Goal: Task Accomplishment & Management: Manage account settings

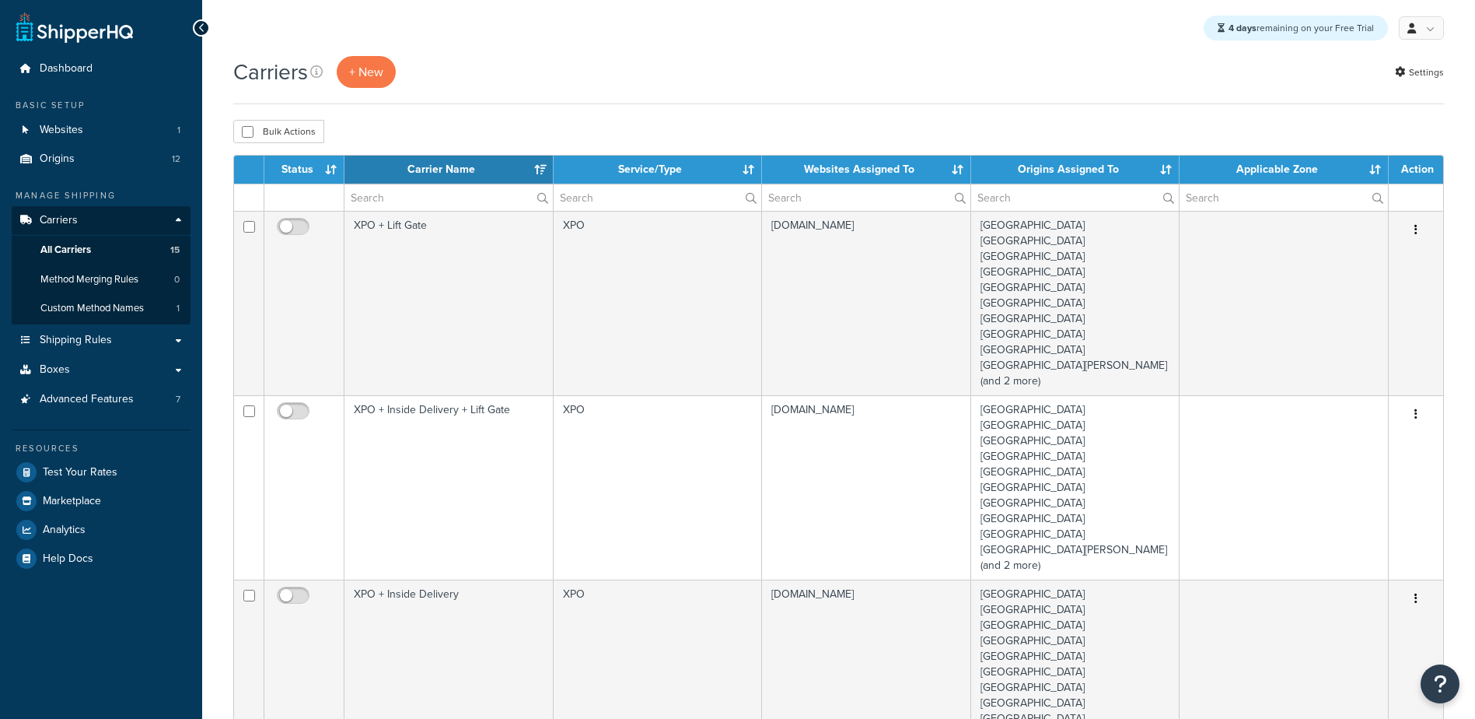
select select "15"
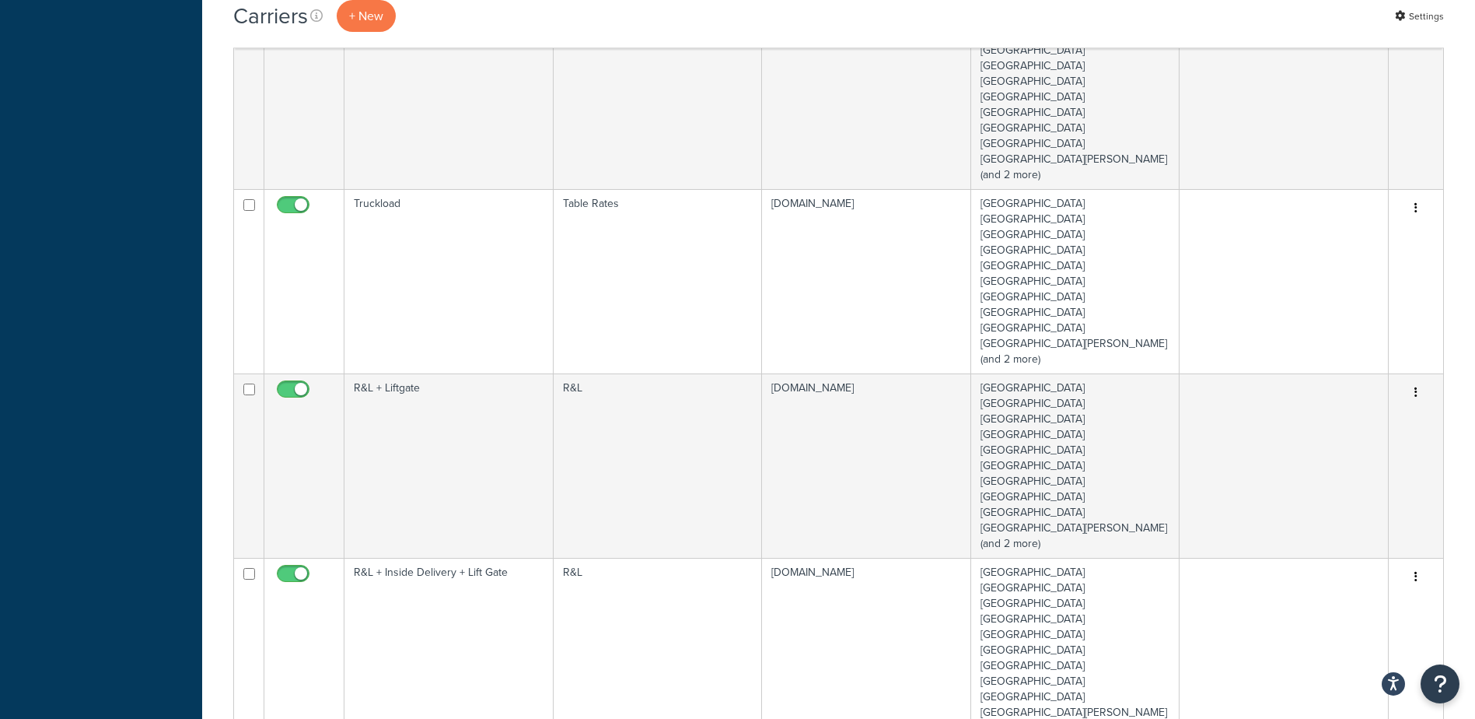
scroll to position [1167, 0]
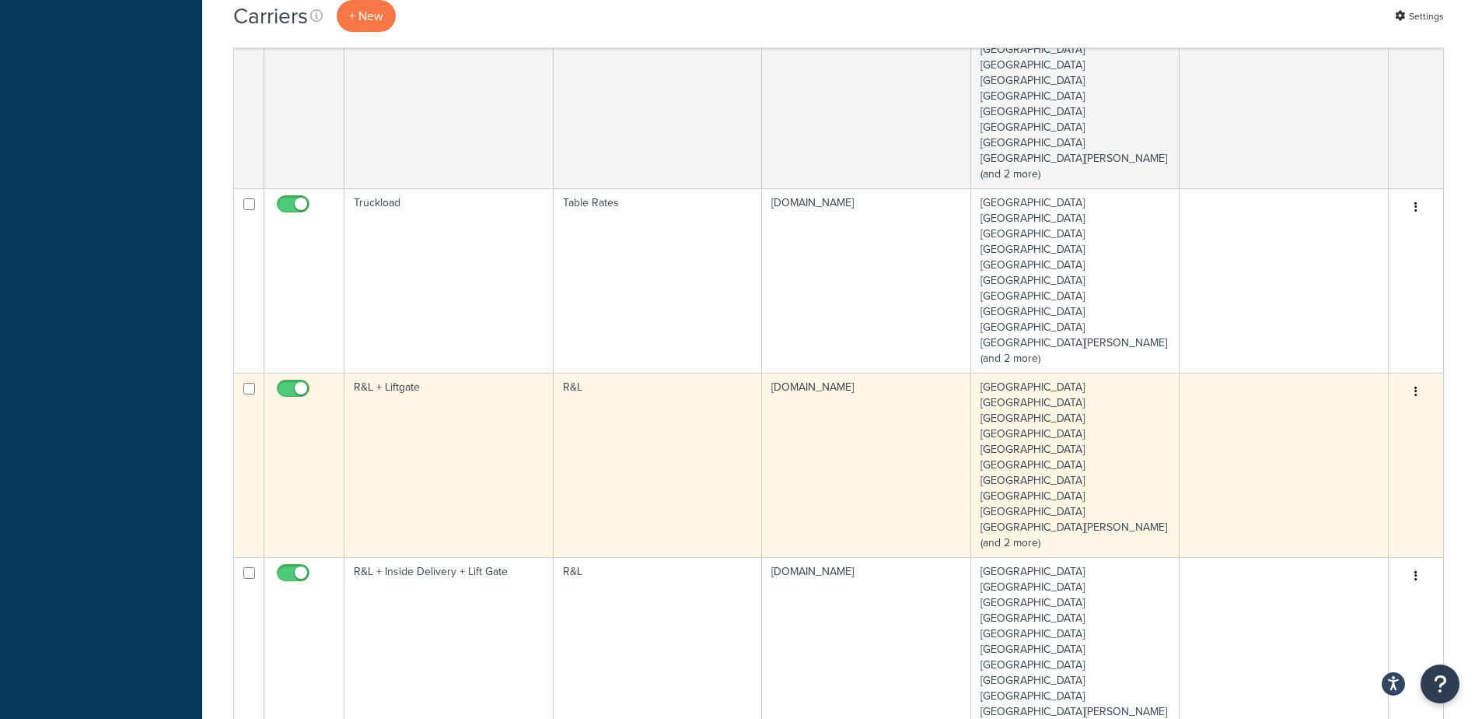
click at [1412, 386] on button "button" at bounding box center [1416, 392] width 22 height 25
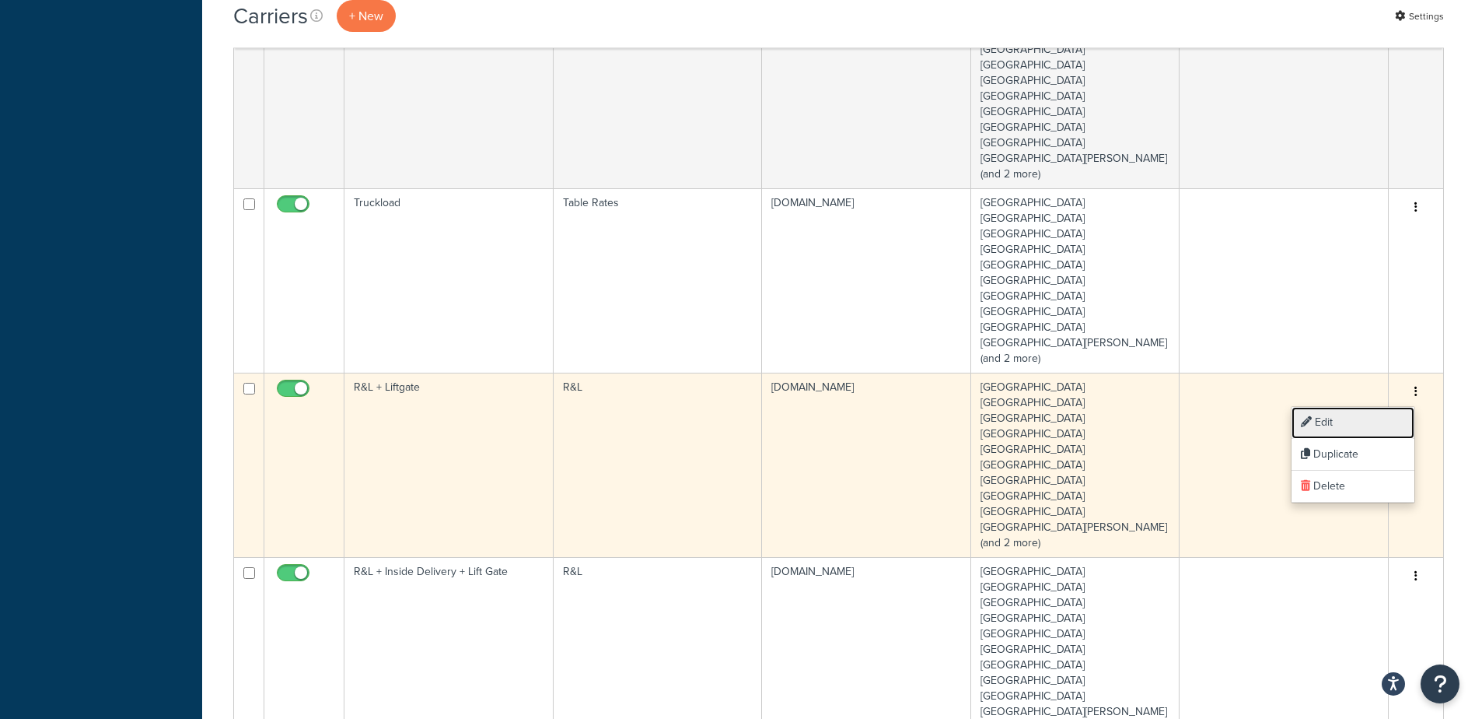
click at [1341, 427] on link "Edit" at bounding box center [1353, 423] width 123 height 32
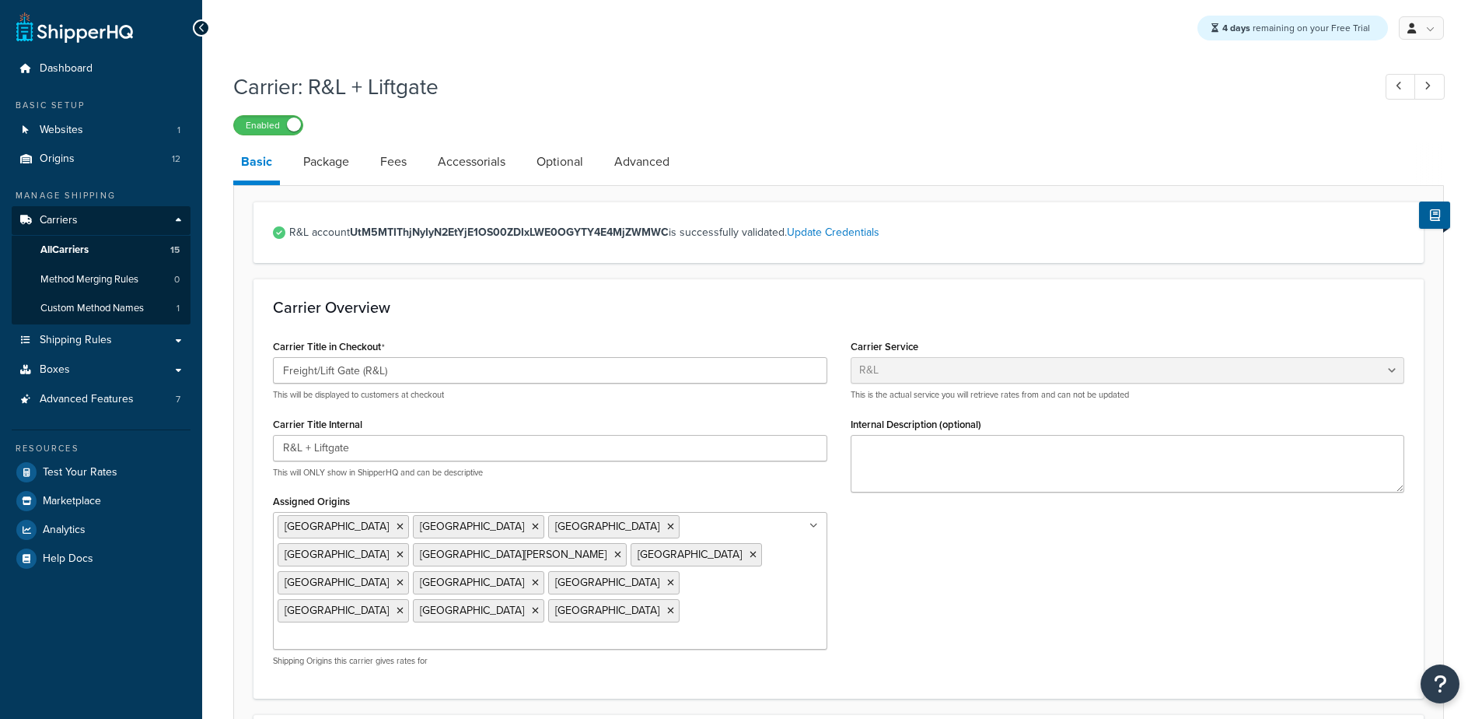
select select "rlFreight"
click at [346, 159] on link "Package" at bounding box center [326, 161] width 61 height 37
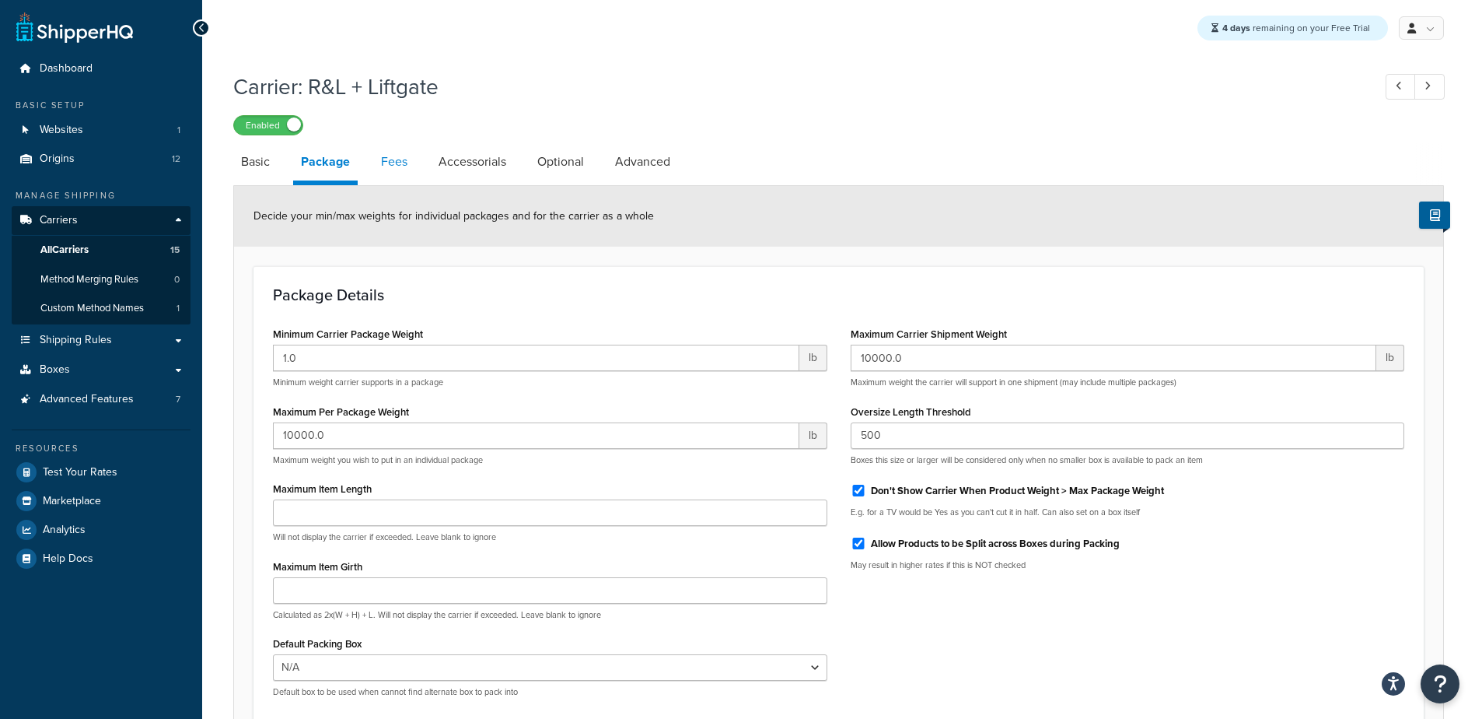
click at [397, 167] on link "Fees" at bounding box center [394, 161] width 42 height 37
select select "AFTER"
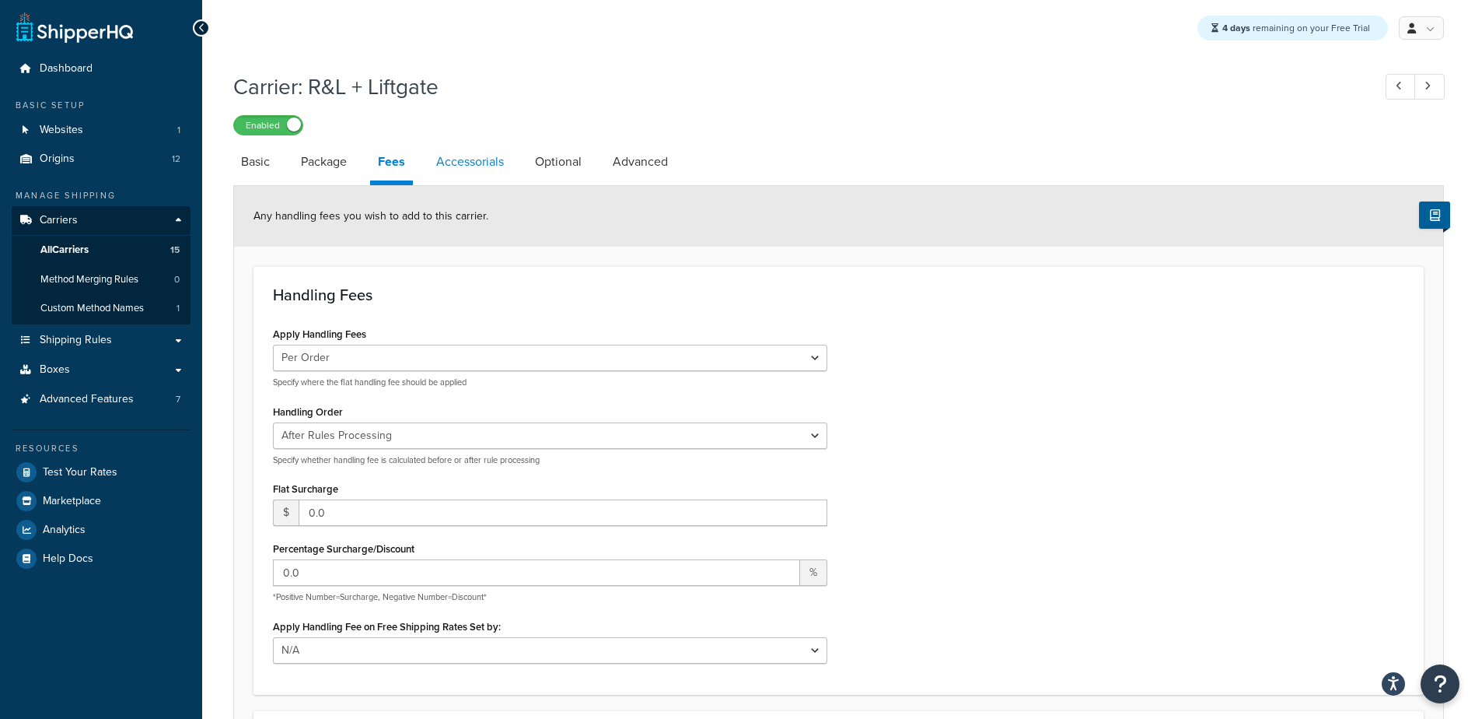
click at [467, 161] on link "Accessorials" at bounding box center [470, 161] width 83 height 37
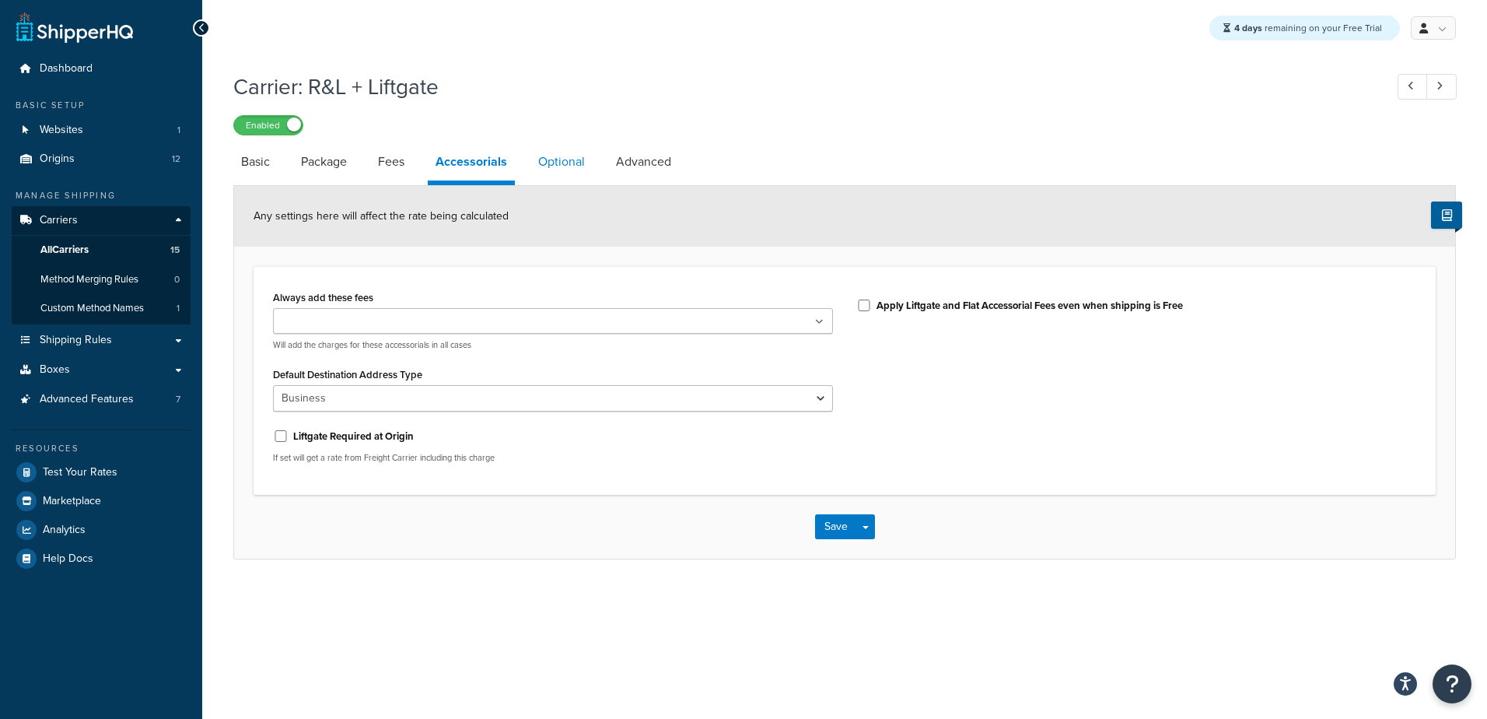
click at [579, 160] on link "Optional" at bounding box center [561, 161] width 62 height 37
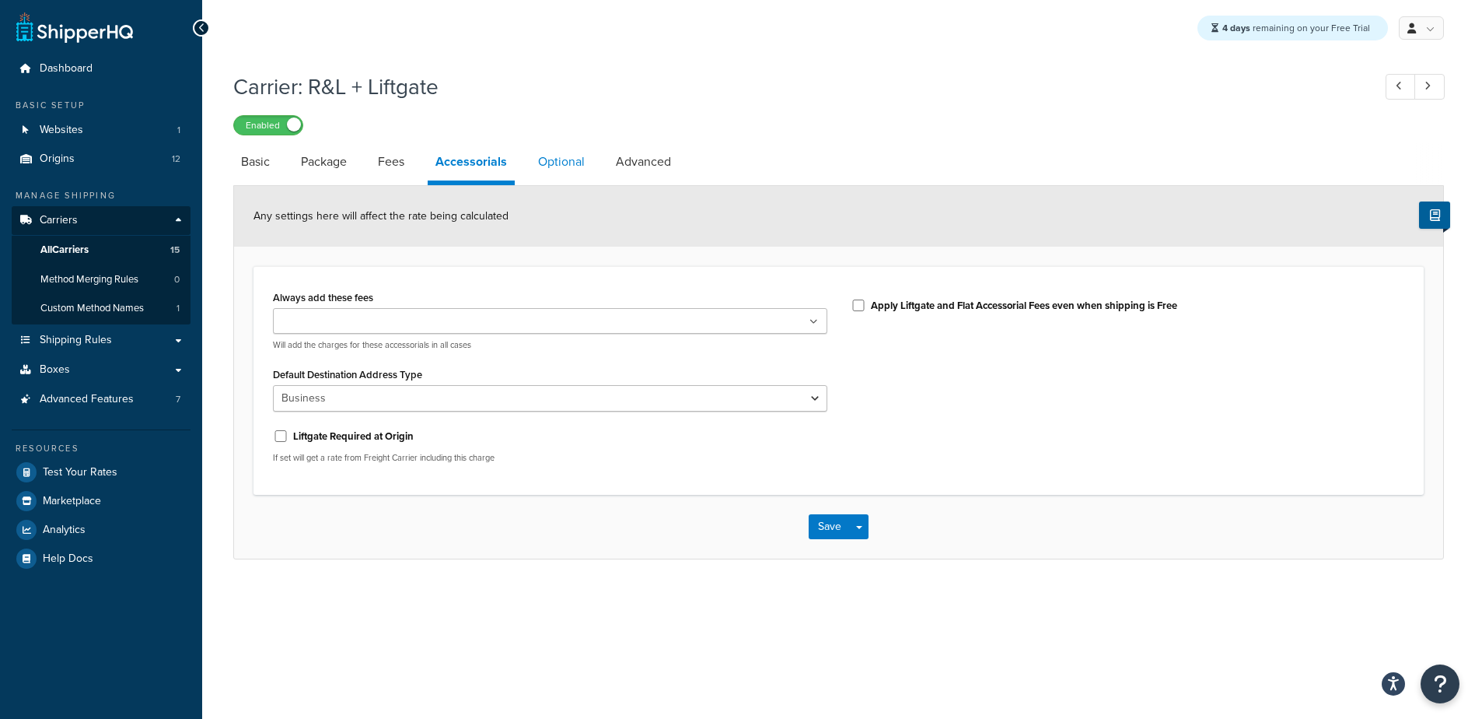
select select "55"
select select "155862"
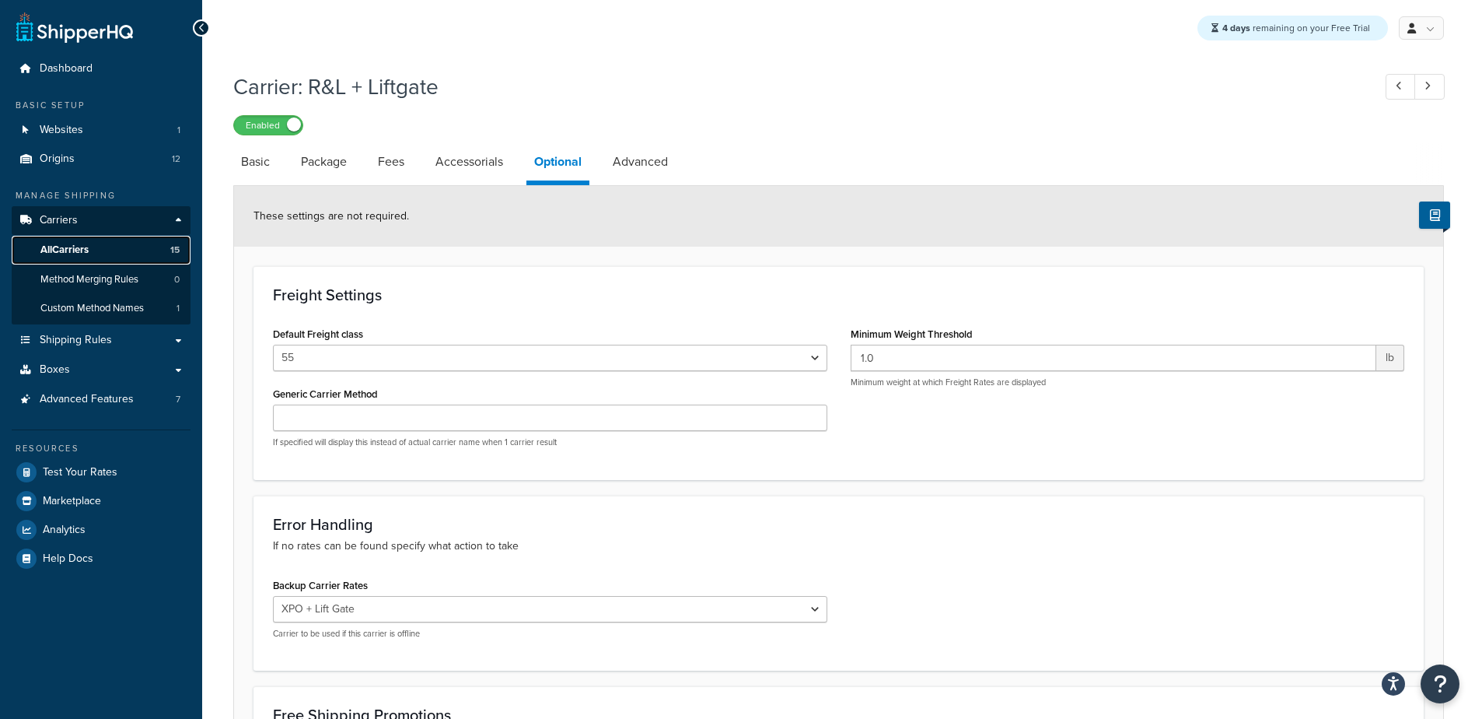
click at [88, 248] on span "All Carriers" at bounding box center [64, 249] width 48 height 13
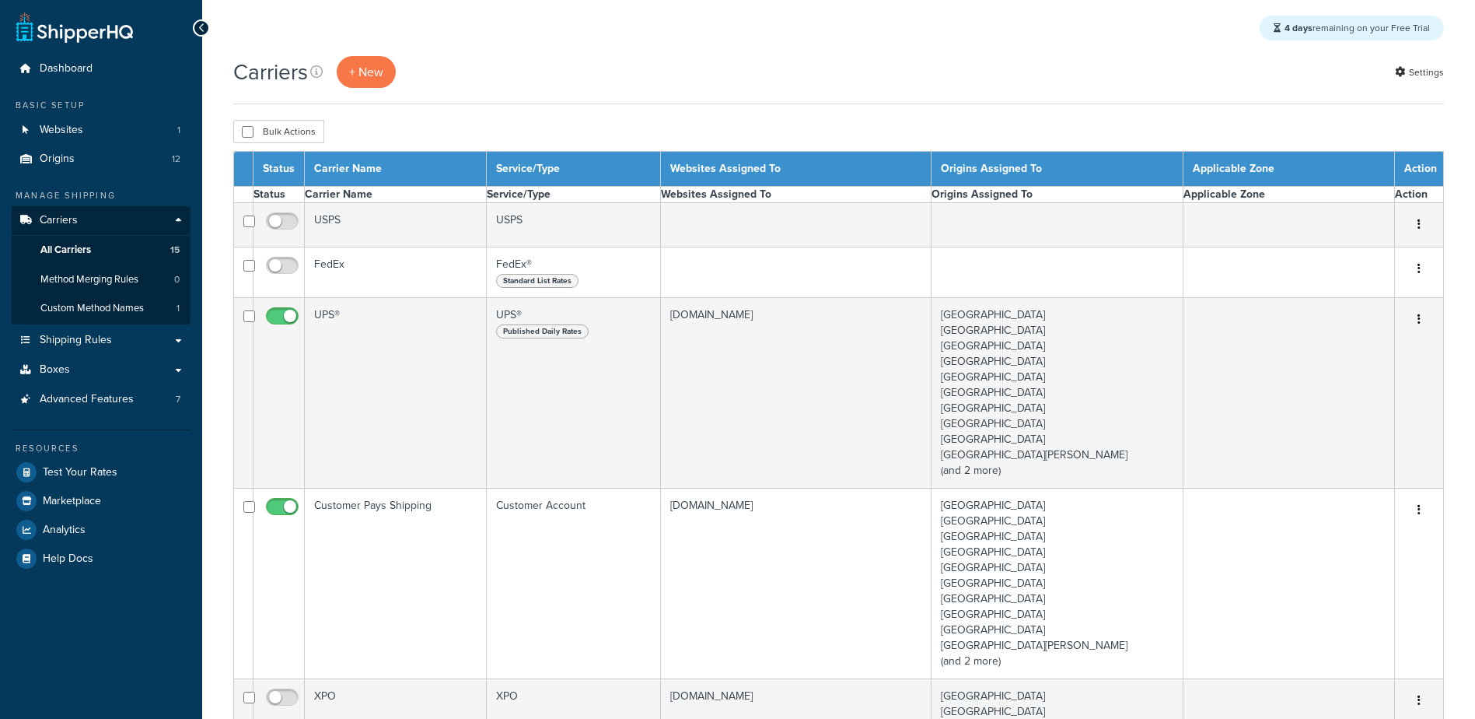
select select "15"
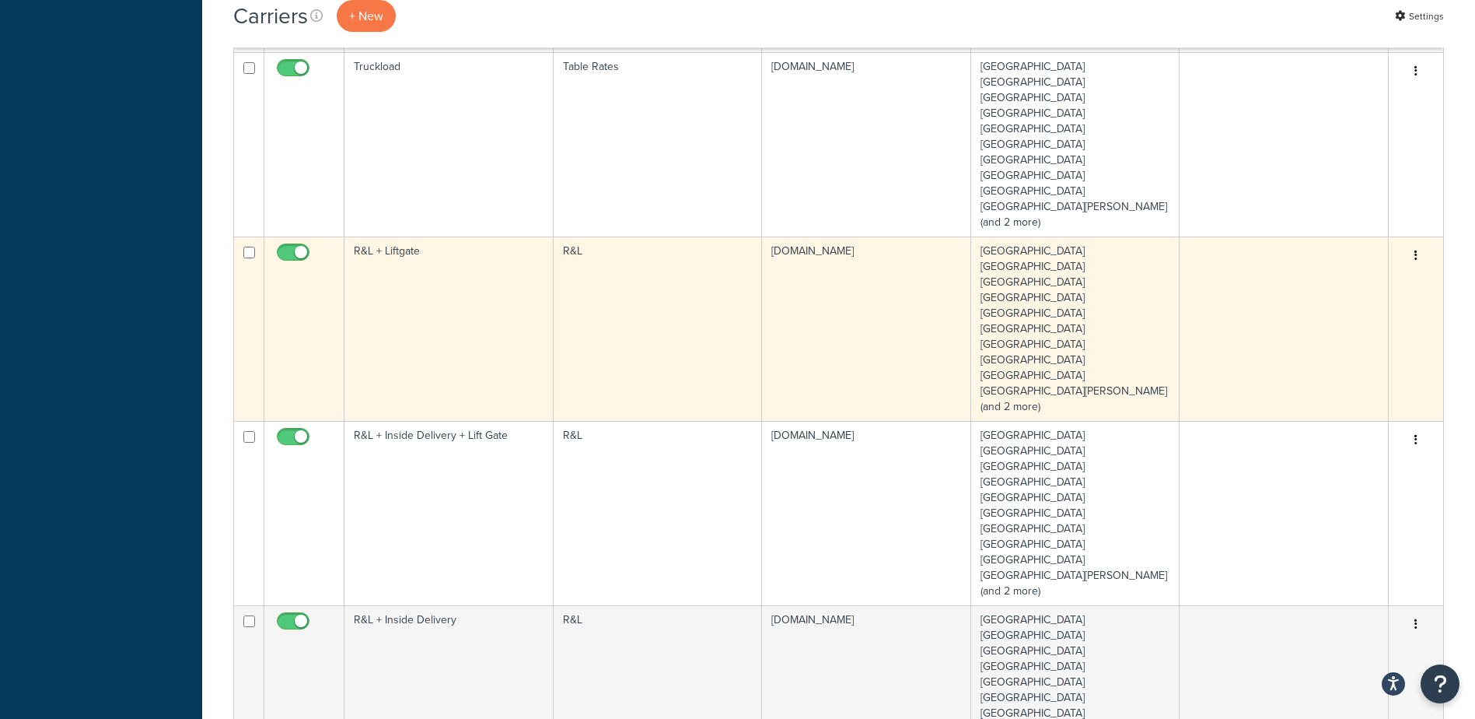
scroll to position [1556, 0]
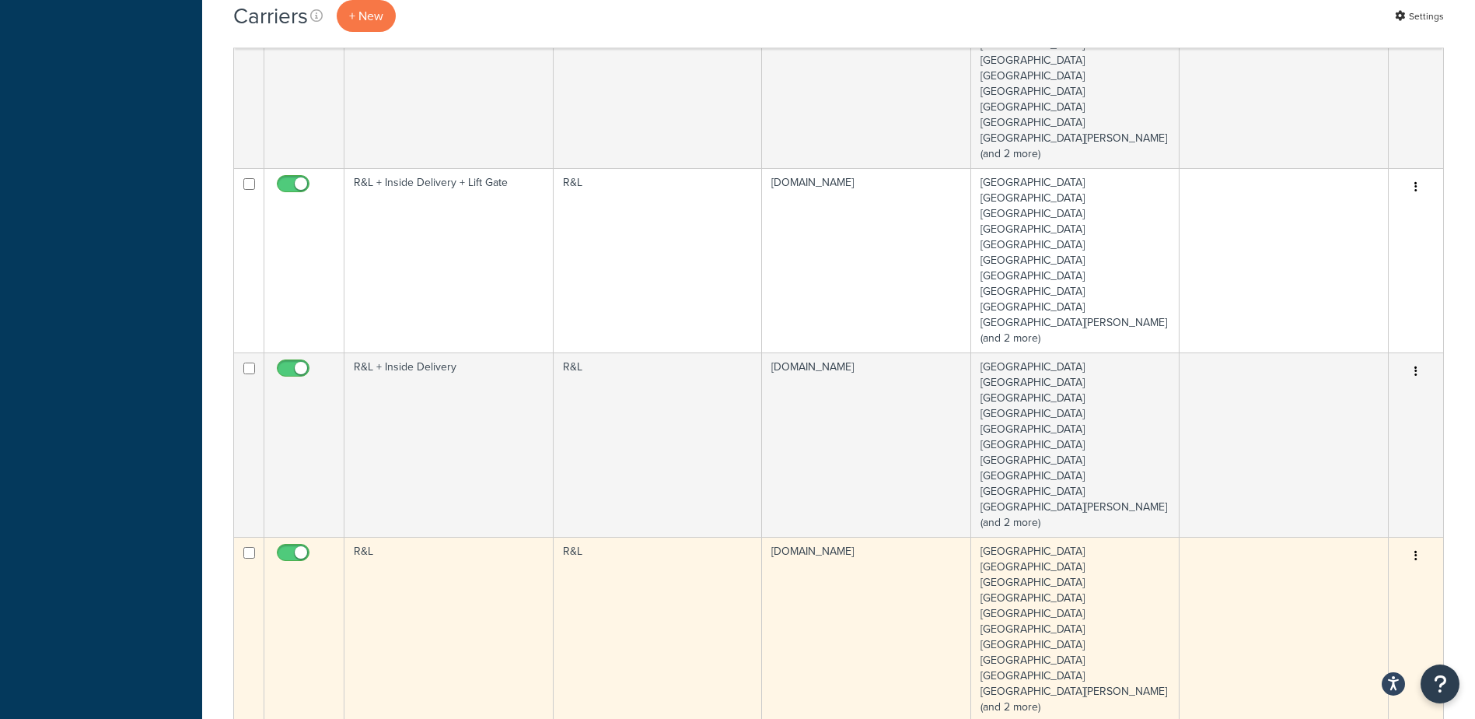
click at [1409, 550] on button "button" at bounding box center [1416, 556] width 22 height 25
click at [1365, 596] on link "Edit" at bounding box center [1353, 587] width 123 height 32
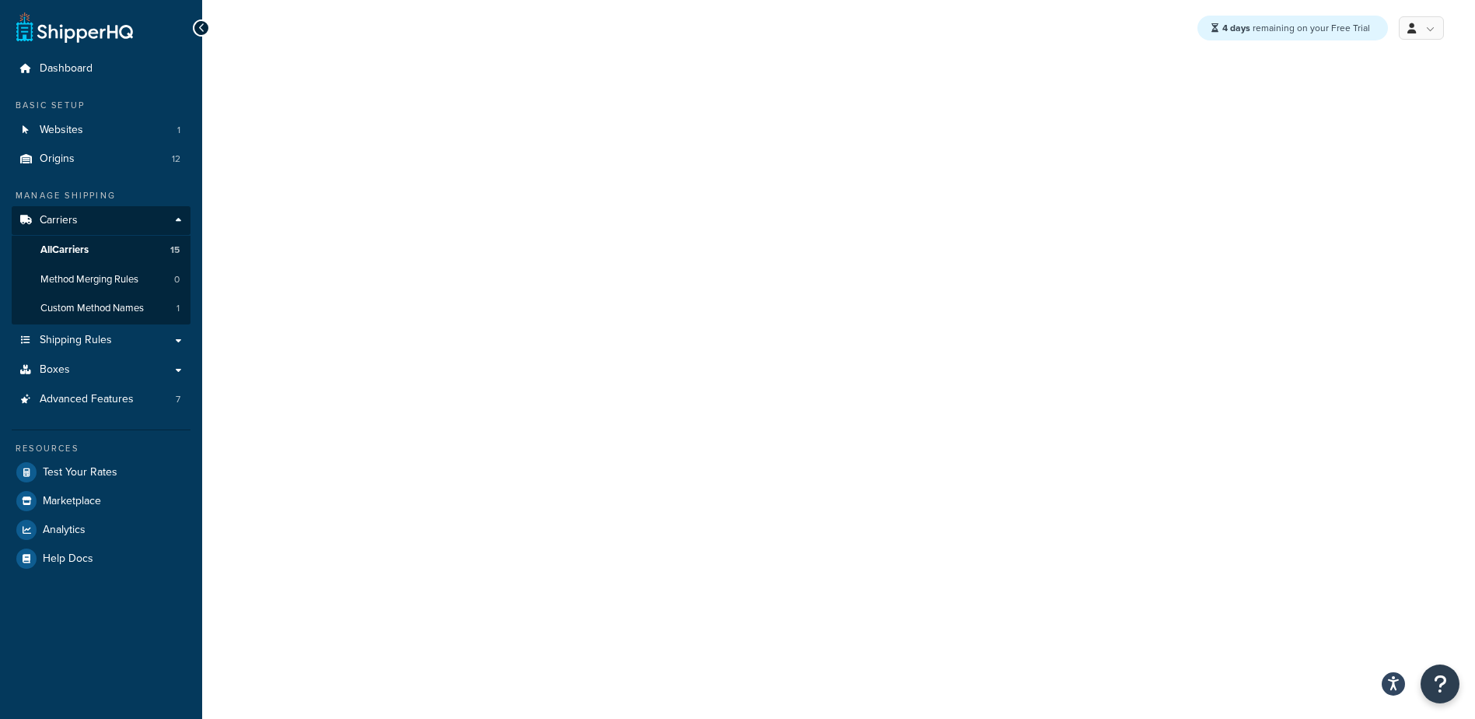
select select "rlFreight"
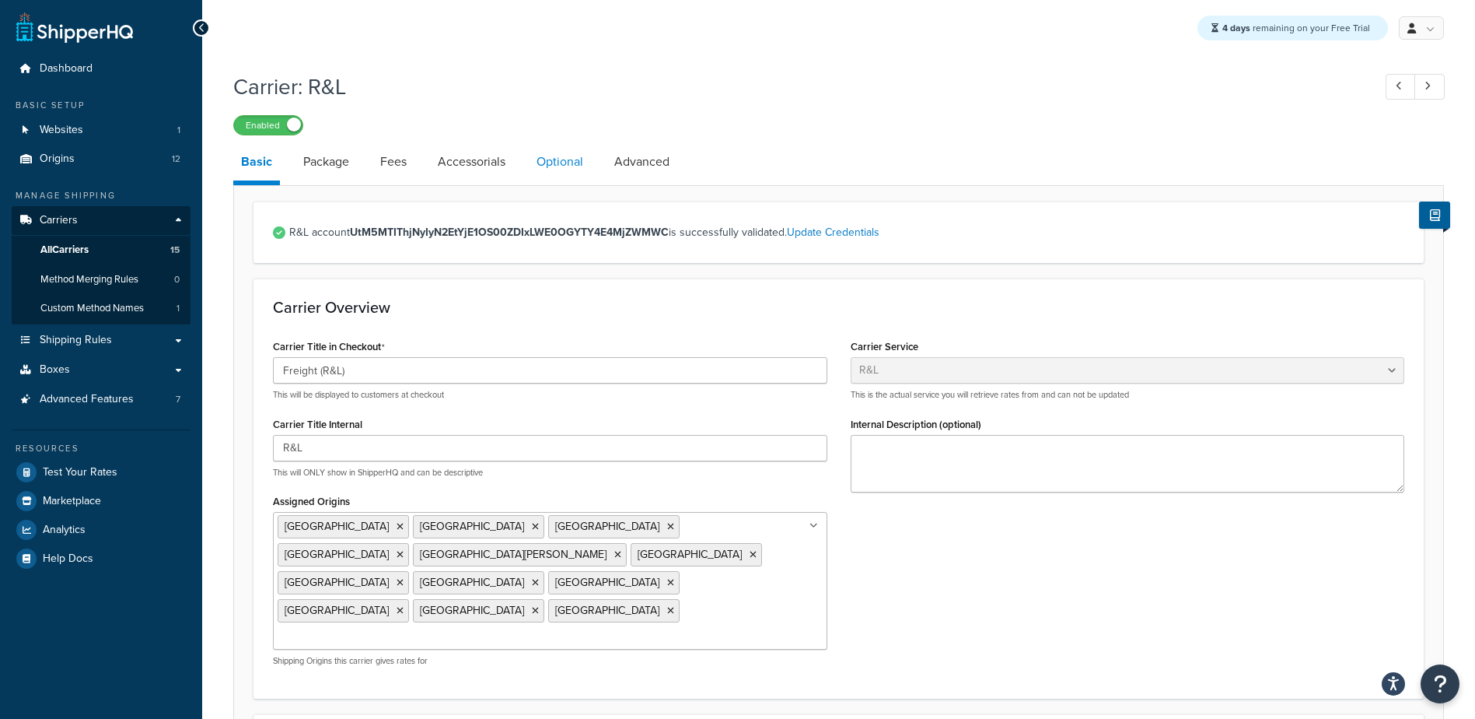
click at [577, 166] on link "Optional" at bounding box center [560, 161] width 62 height 37
select select "55"
select select "155861"
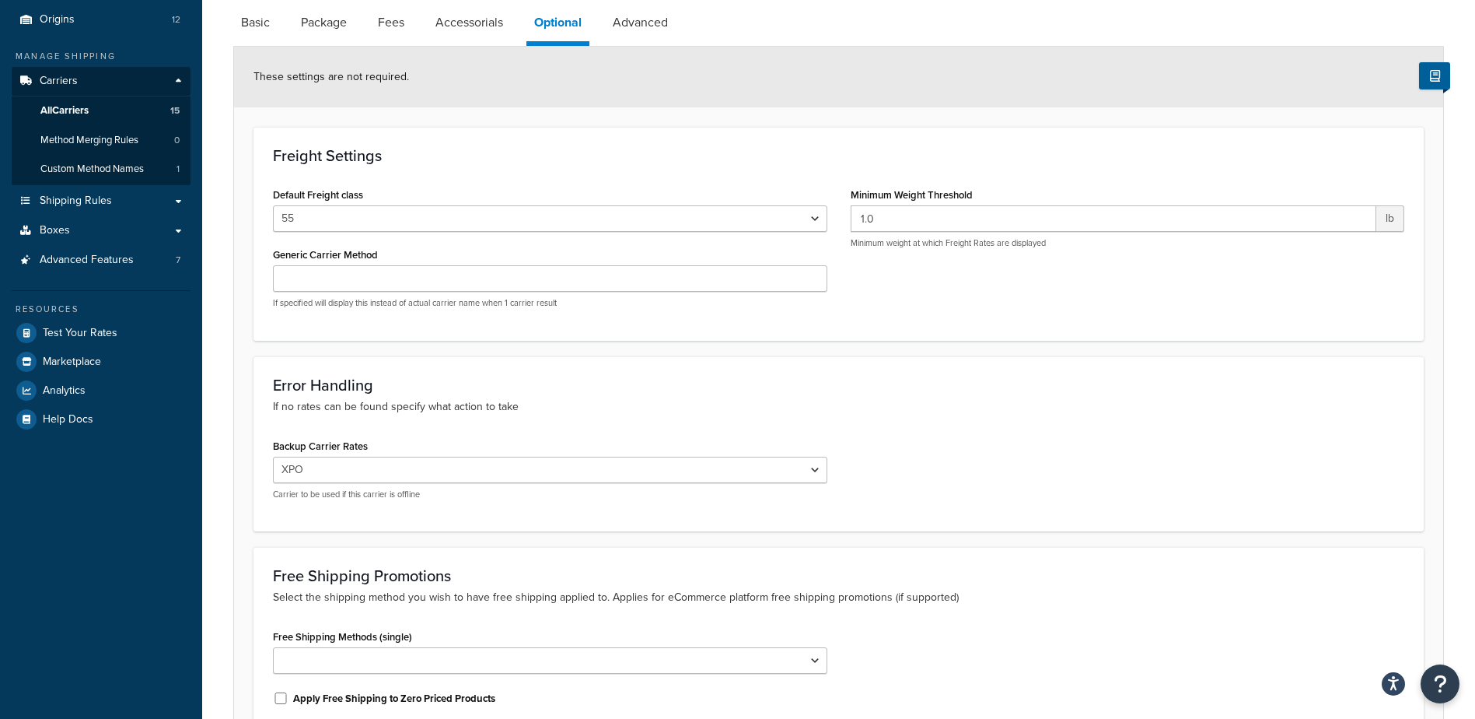
scroll to position [303, 0]
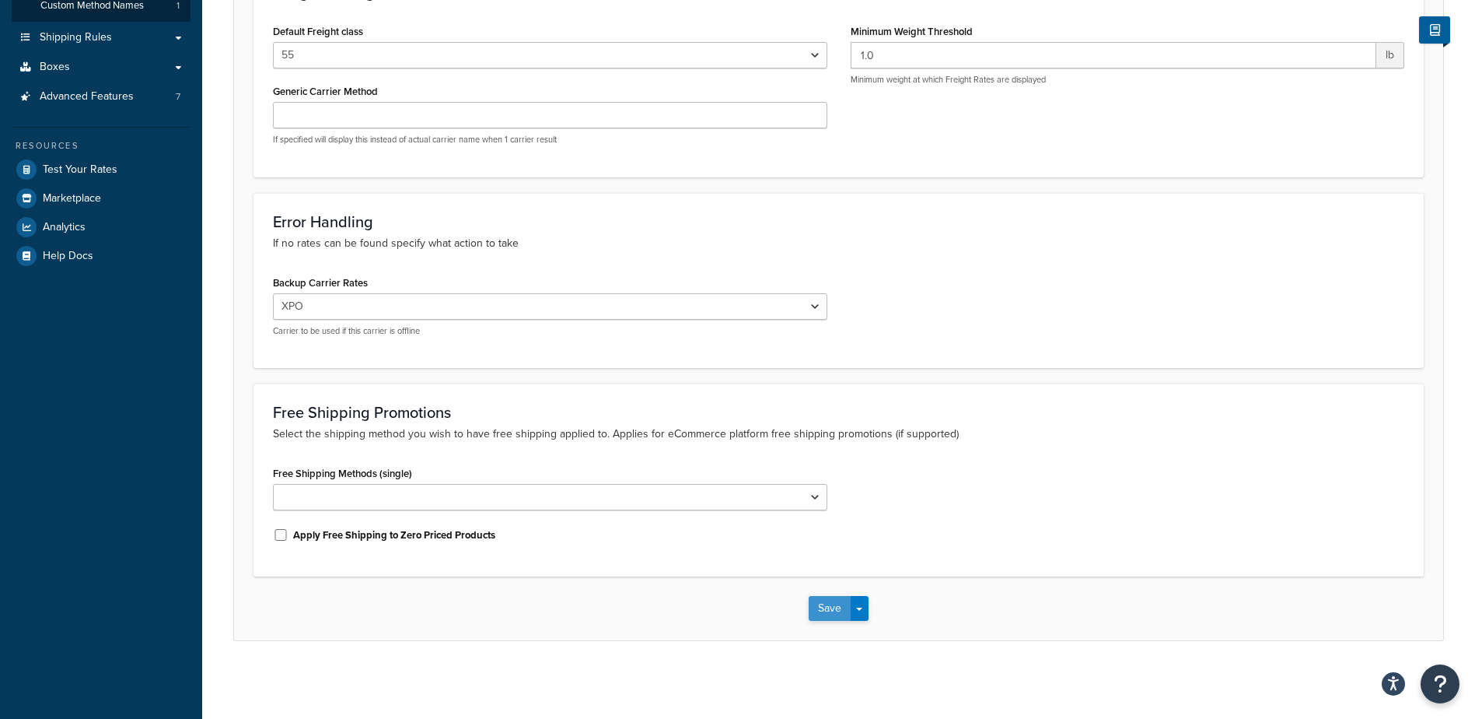
click at [835, 602] on button "Save" at bounding box center [830, 608] width 42 height 25
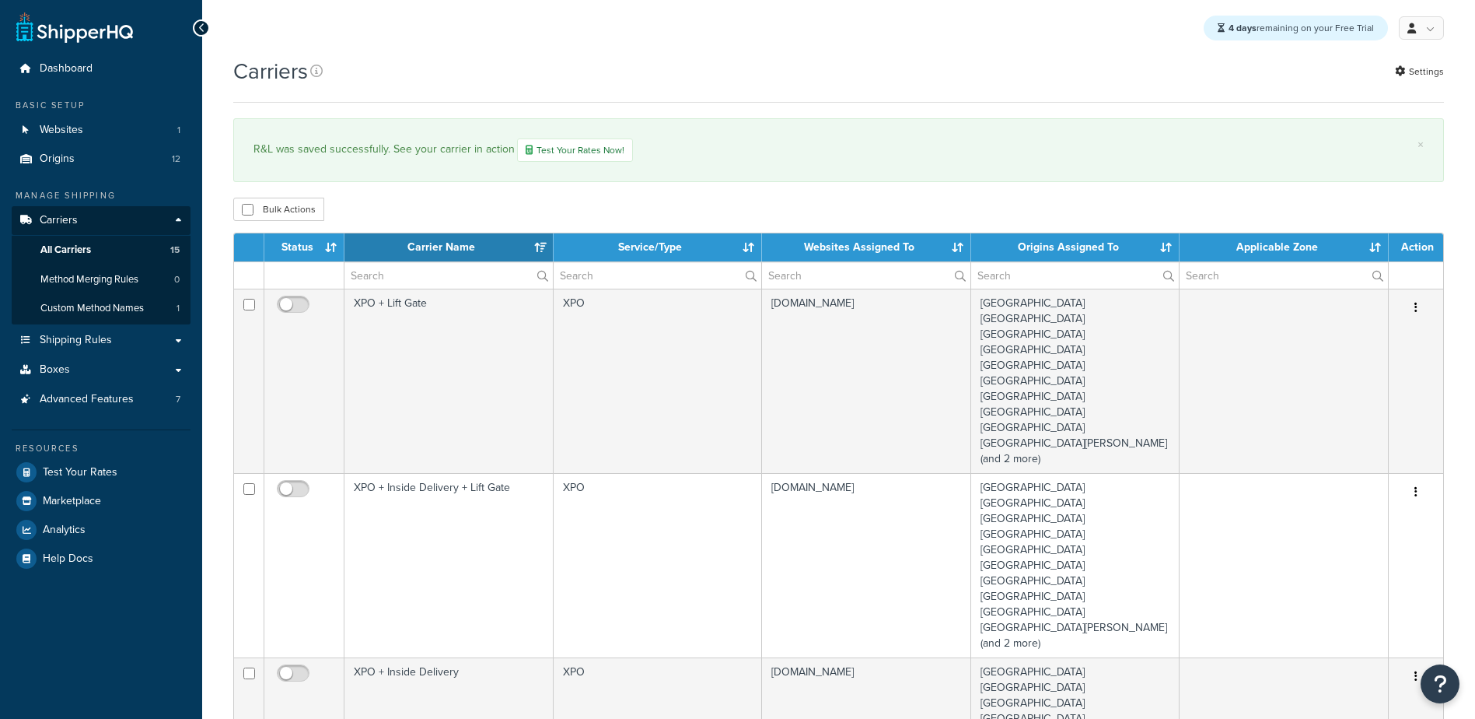
select select "15"
